Goal: Transaction & Acquisition: Obtain resource

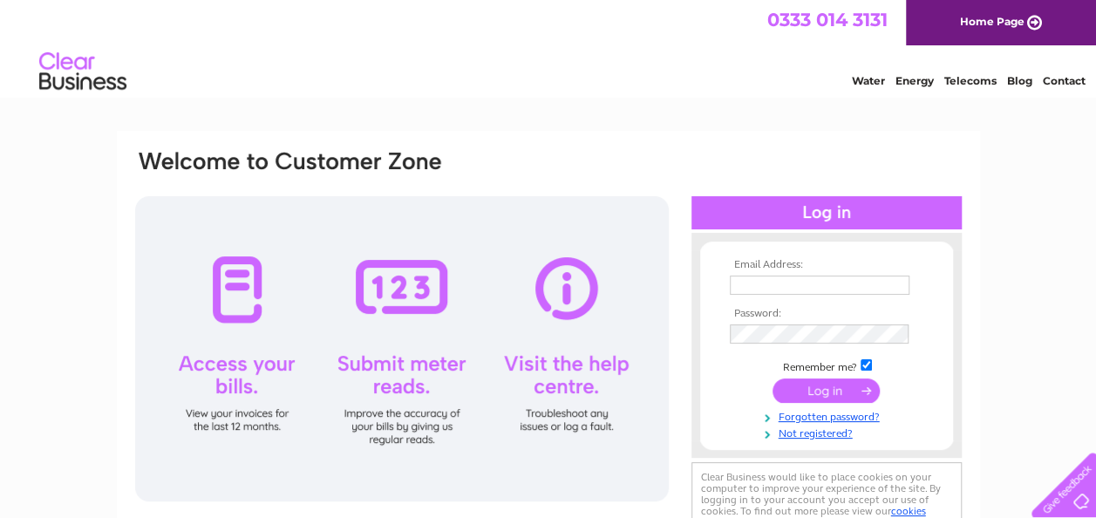
type input "jim.pickett@liftruks.co.uk"
click at [835, 391] on input "submit" at bounding box center [825, 390] width 107 height 24
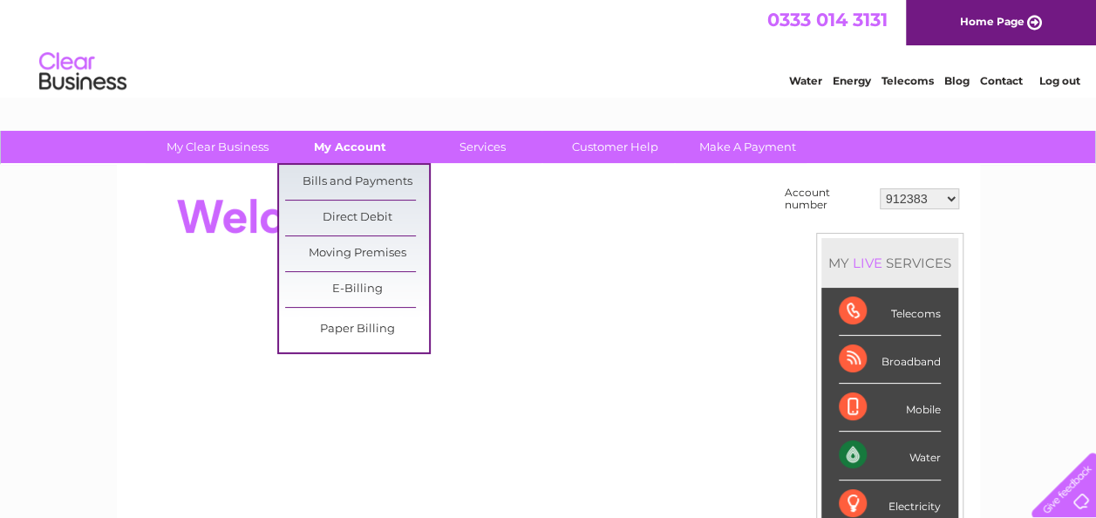
click at [346, 140] on link "My Account" at bounding box center [350, 147] width 144 height 32
click at [353, 174] on link "Bills and Payments" at bounding box center [357, 182] width 144 height 35
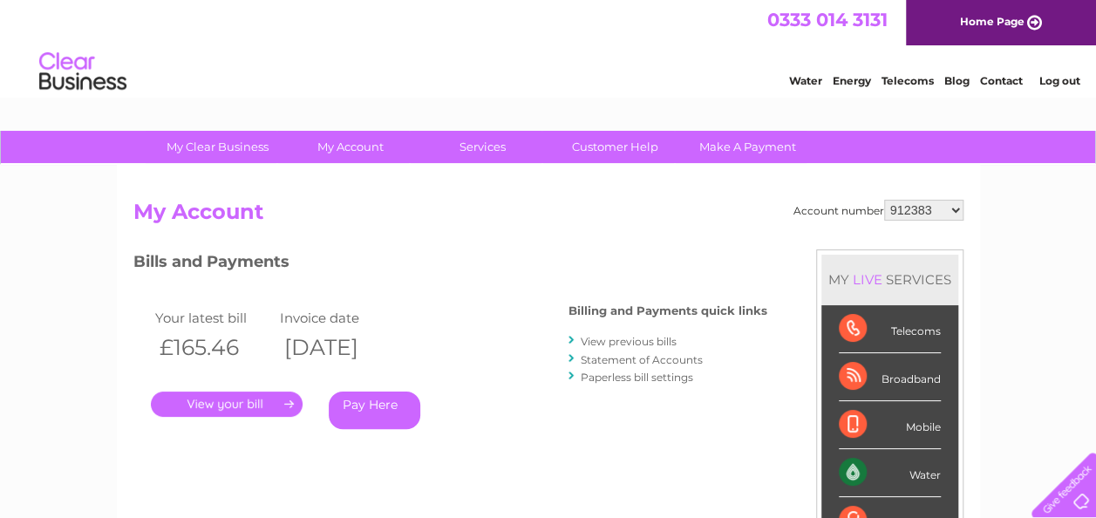
click at [225, 399] on link "." at bounding box center [227, 403] width 152 height 25
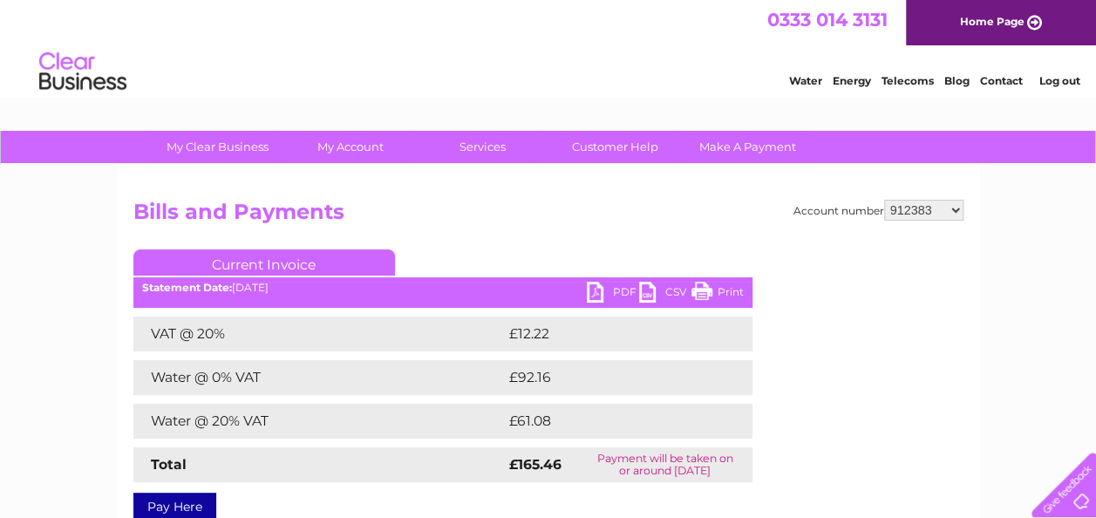
click at [596, 293] on link "PDF" at bounding box center [613, 294] width 52 height 25
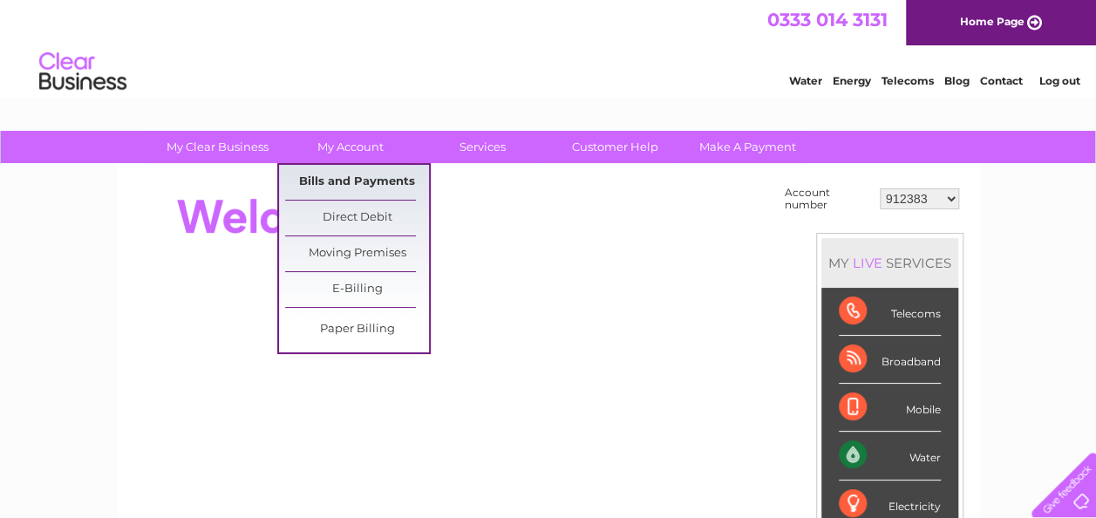
click at [347, 173] on link "Bills and Payments" at bounding box center [357, 182] width 144 height 35
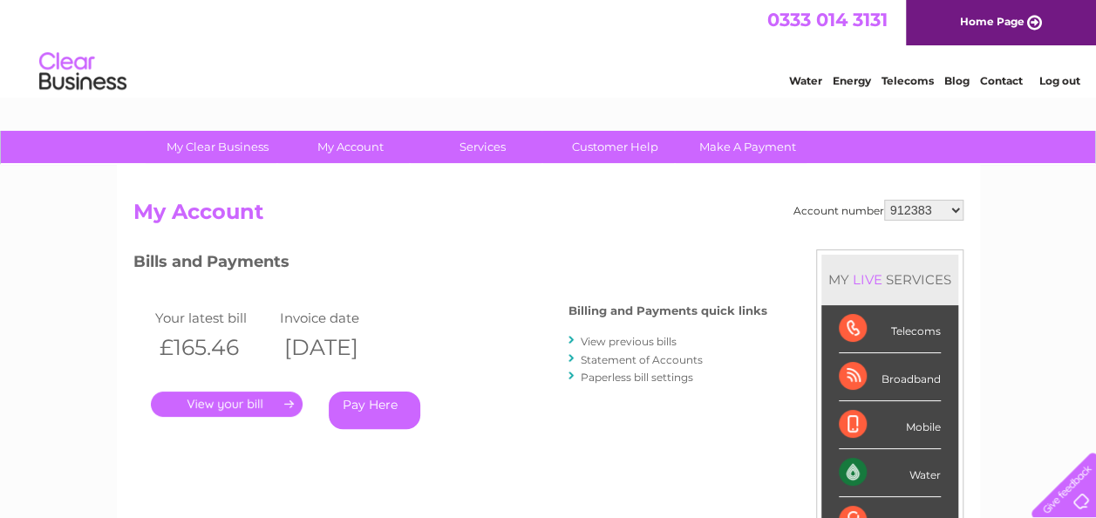
click at [211, 398] on link "." at bounding box center [227, 403] width 152 height 25
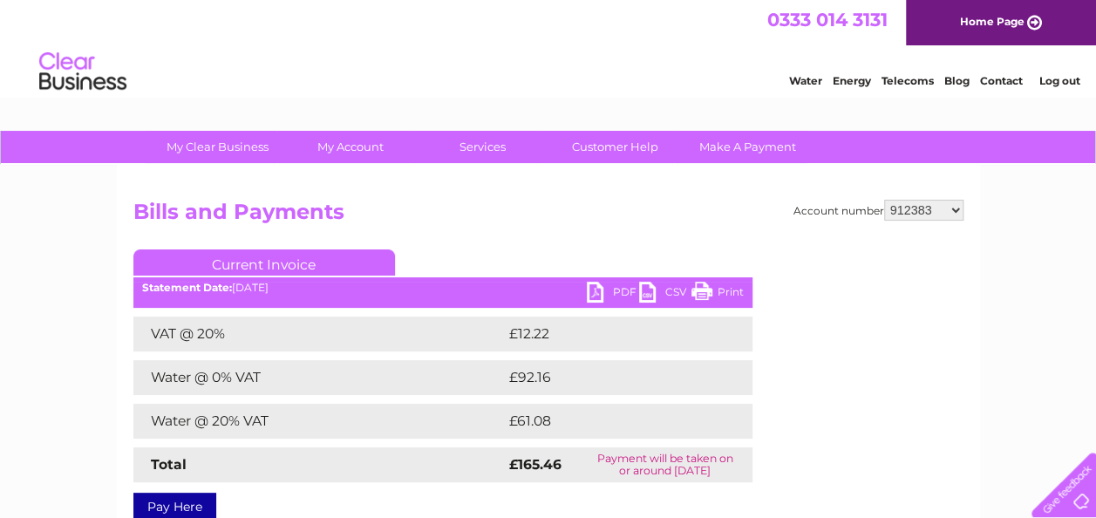
click at [589, 275] on ul "Current Invoice" at bounding box center [442, 265] width 619 height 32
click at [595, 293] on link "PDF" at bounding box center [613, 294] width 52 height 25
click at [268, 102] on html "0333 014 3131 Home Page Water Energy Telecoms Blog Contact Log out" at bounding box center [548, 51] width 1096 height 102
click at [595, 285] on link "PDF" at bounding box center [613, 294] width 52 height 25
click at [954, 210] on select "912383 912458 916212 916215 916224 1113234 30311536" at bounding box center [923, 210] width 79 height 21
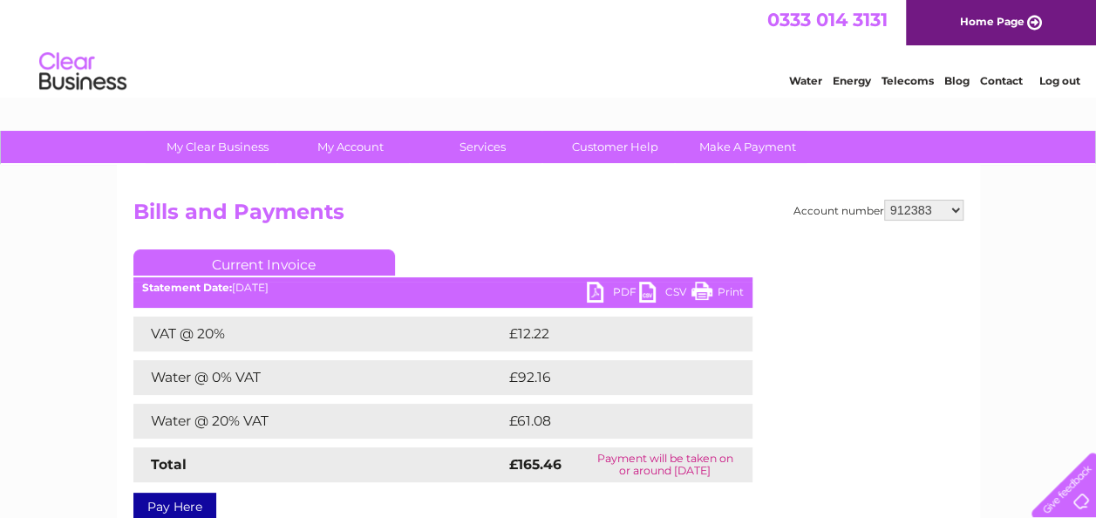
select select "916212"
click at [885, 200] on select "912383 912458 916212 916215 916224 1113234 30311536" at bounding box center [923, 210] width 79 height 21
click at [819, 479] on div "Account number 912383 912458 916212 916215 916224 1113234 30311536 Bills and Pa…" at bounding box center [548, 357] width 830 height 315
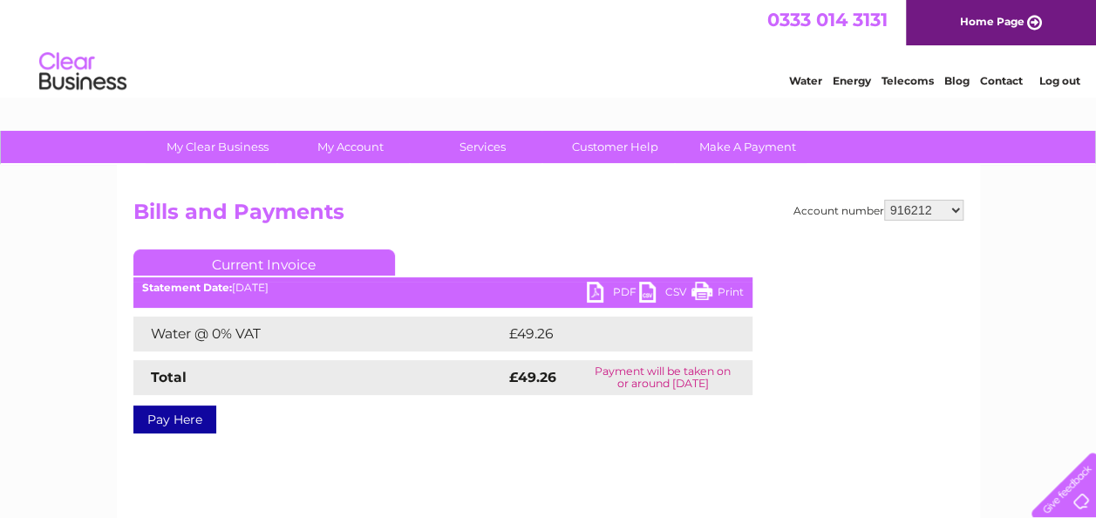
click at [596, 294] on link "PDF" at bounding box center [613, 294] width 52 height 25
click at [957, 207] on select "912383 912458 916212 916215 916224 1113234 30311536" at bounding box center [923, 210] width 79 height 21
select select "30311536"
click at [885, 200] on select "912383 912458 916212 916215 916224 1113234 30311536" at bounding box center [923, 210] width 79 height 21
click at [539, 424] on div "Pay Here" at bounding box center [442, 410] width 619 height 31
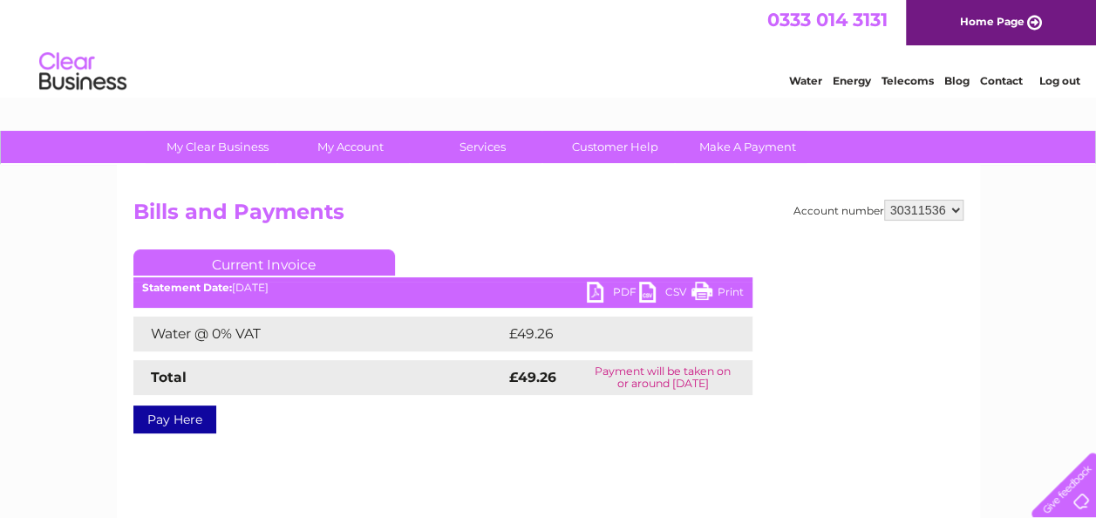
click at [540, 425] on div "Pay Here" at bounding box center [442, 410] width 619 height 31
click at [443, 414] on div "Pay Here" at bounding box center [442, 410] width 619 height 31
click at [595, 283] on link "PDF" at bounding box center [613, 294] width 52 height 25
